Goal: Navigation & Orientation: Find specific page/section

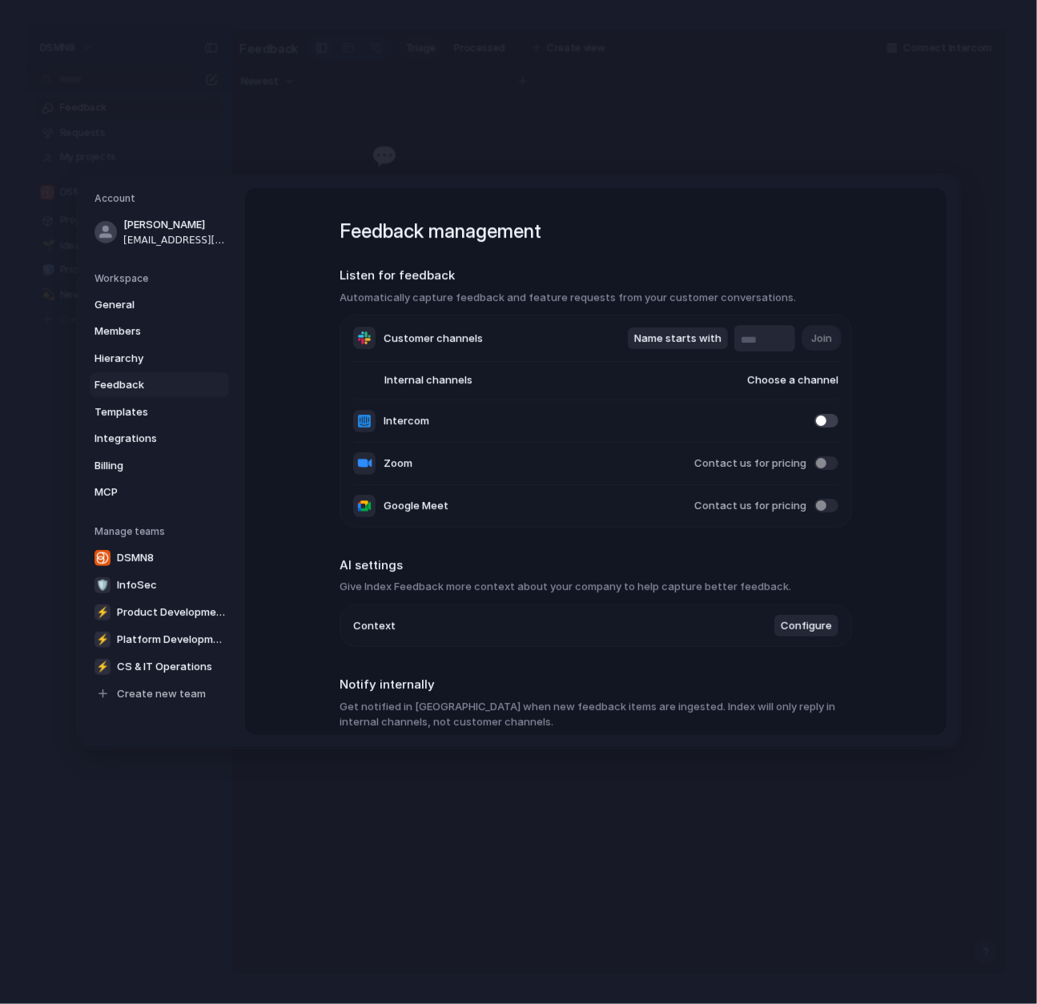
click at [829, 420] on span at bounding box center [826, 421] width 24 height 14
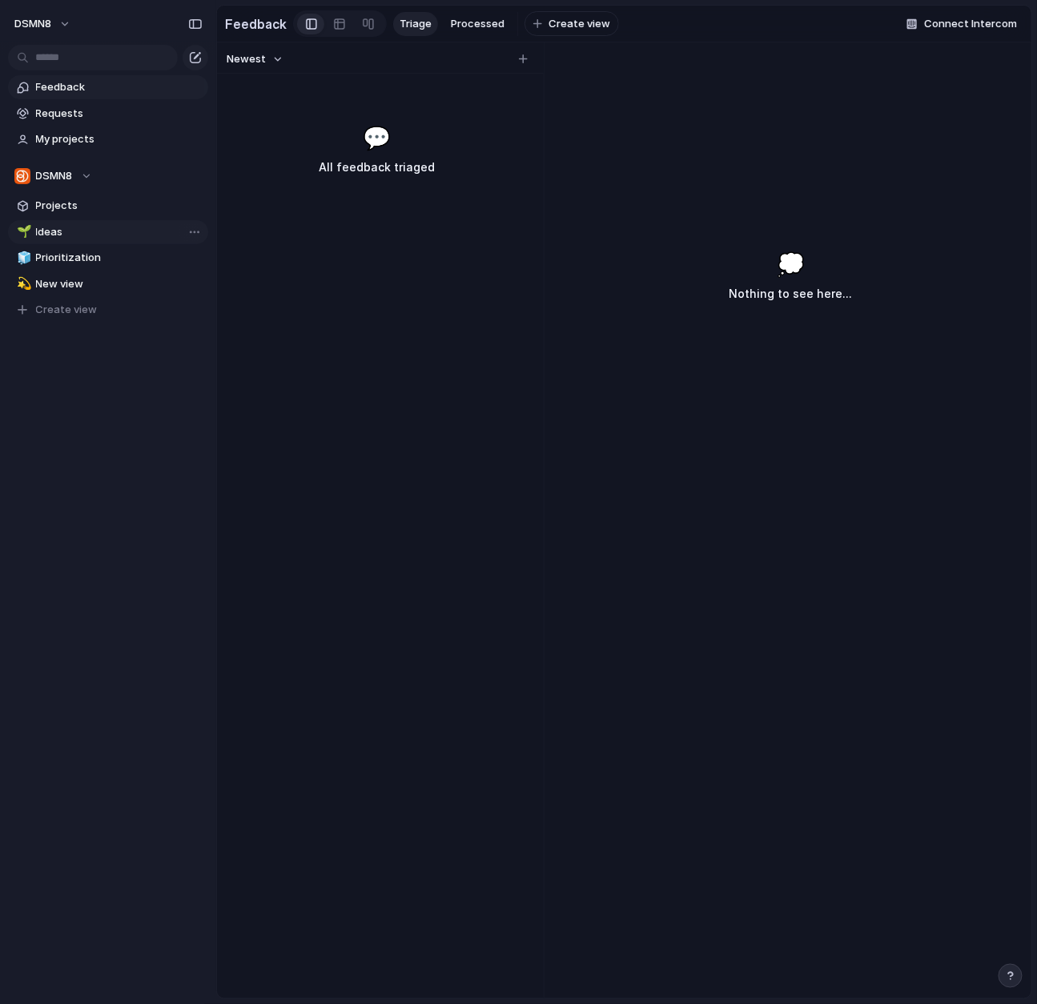
click at [124, 231] on span "Ideas" at bounding box center [119, 232] width 167 height 16
